Goal: Task Accomplishment & Management: Use online tool/utility

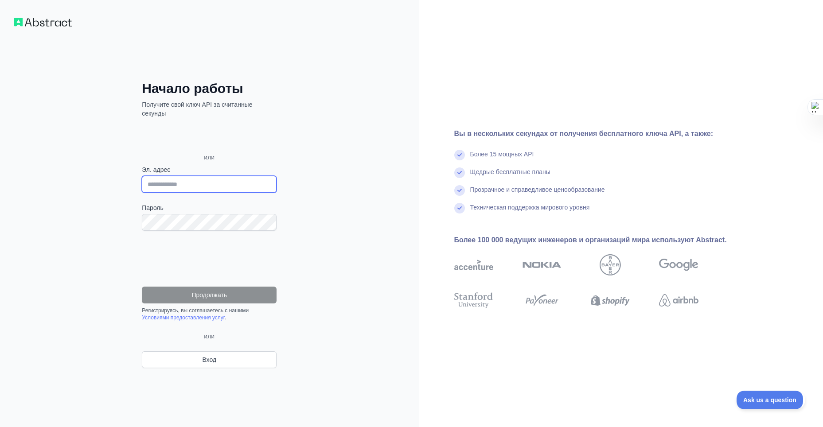
click at [232, 184] on input "Эл. адрес" at bounding box center [209, 184] width 135 height 17
type input "**********"
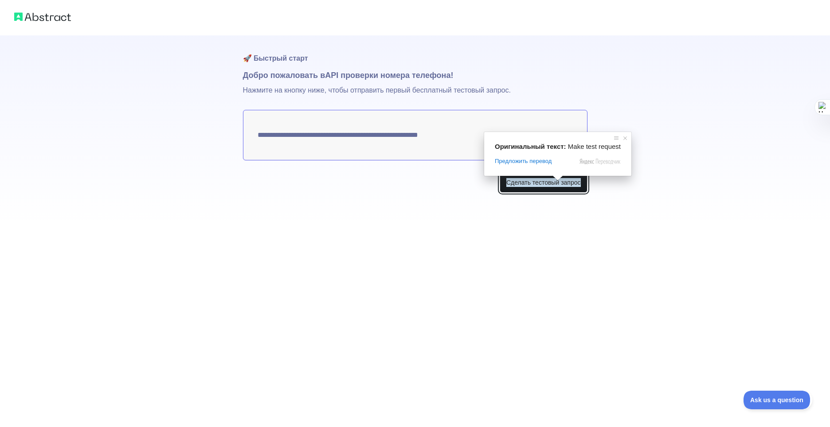
click at [553, 185] on ya-tr-span "Сделать тестовый запрос" at bounding box center [543, 182] width 74 height 9
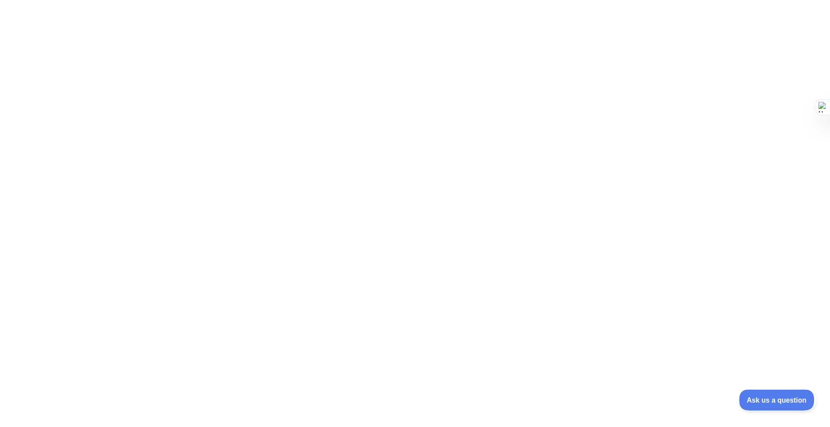
click at [770, 403] on button "Ask us a question" at bounding box center [772, 399] width 67 height 19
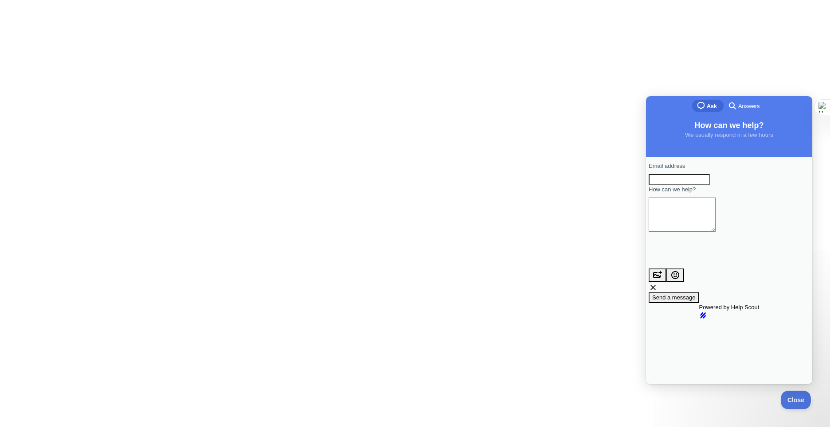
click at [574, 277] on div at bounding box center [415, 213] width 830 height 427
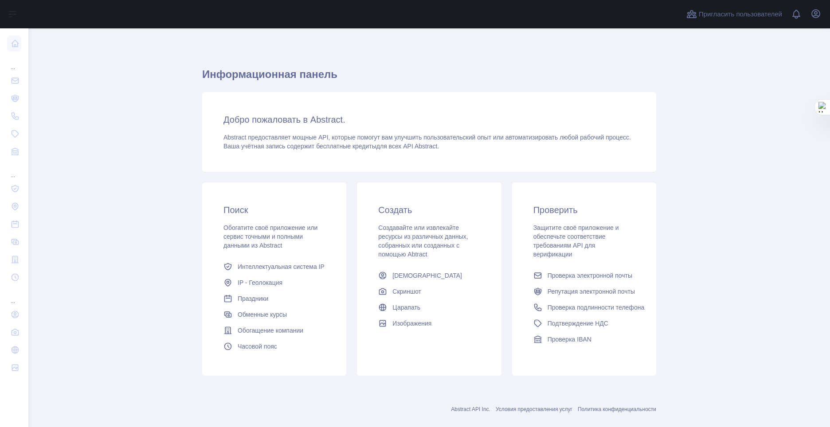
click at [683, 321] on main "Информационная панель [PERSON_NAME] пожаловать в Abstract. Abstract предоставля…" at bounding box center [429, 227] width 802 height 399
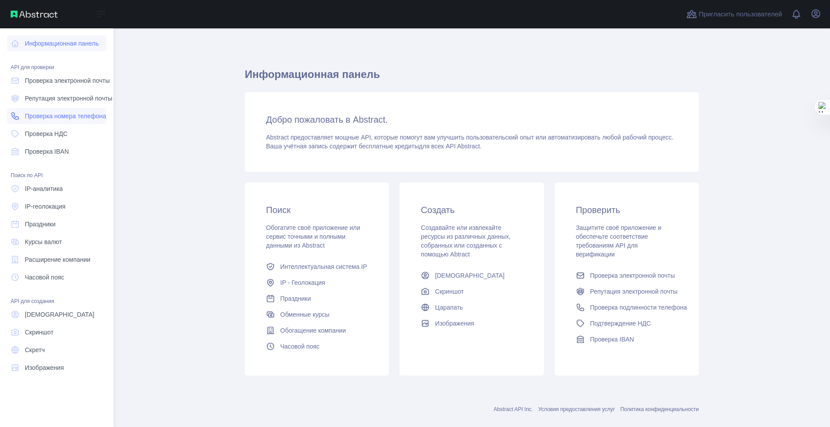
click at [39, 109] on link "Проверка номера телефона" at bounding box center [56, 116] width 99 height 16
